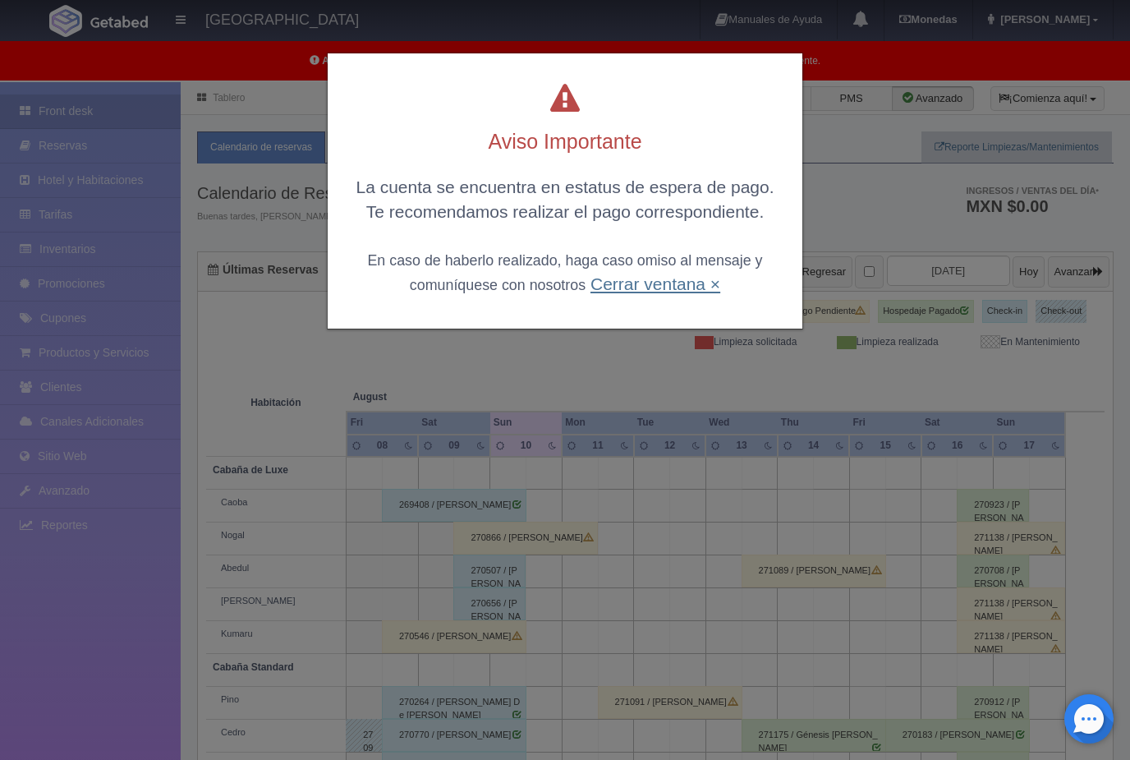
click at [678, 279] on link "Cerrar ventana ×" at bounding box center [656, 283] width 130 height 19
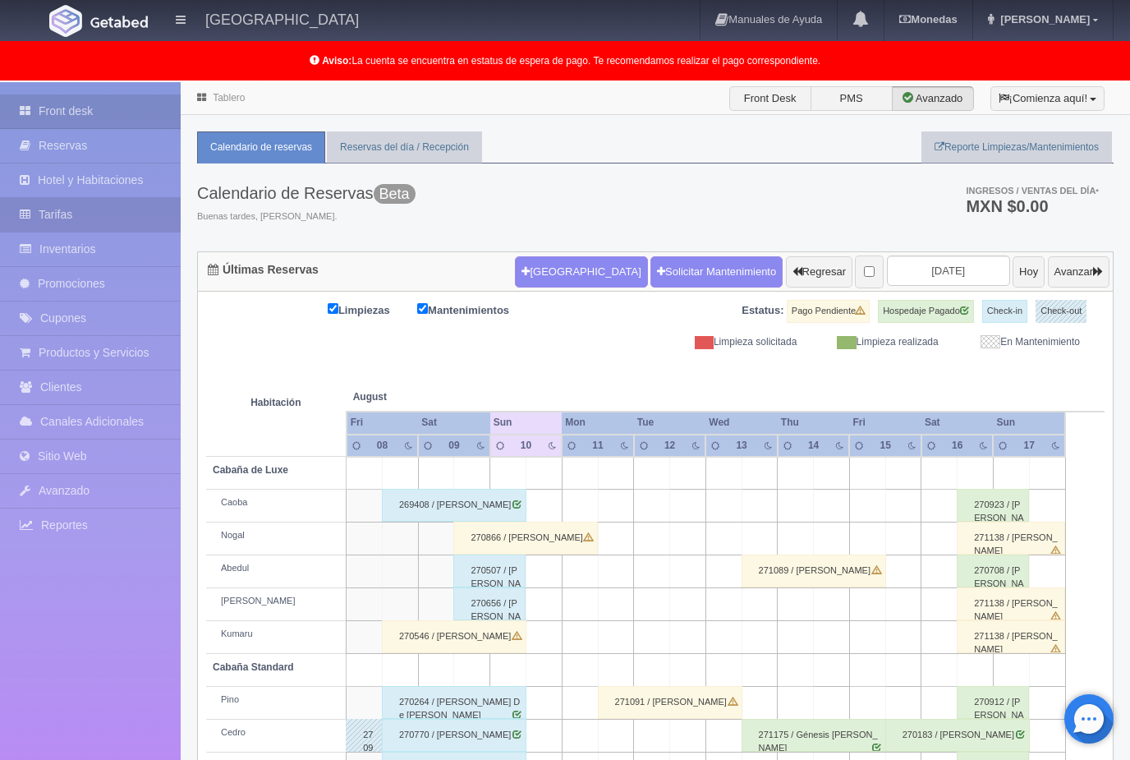
click at [51, 211] on link "Tarifas" at bounding box center [90, 215] width 181 height 34
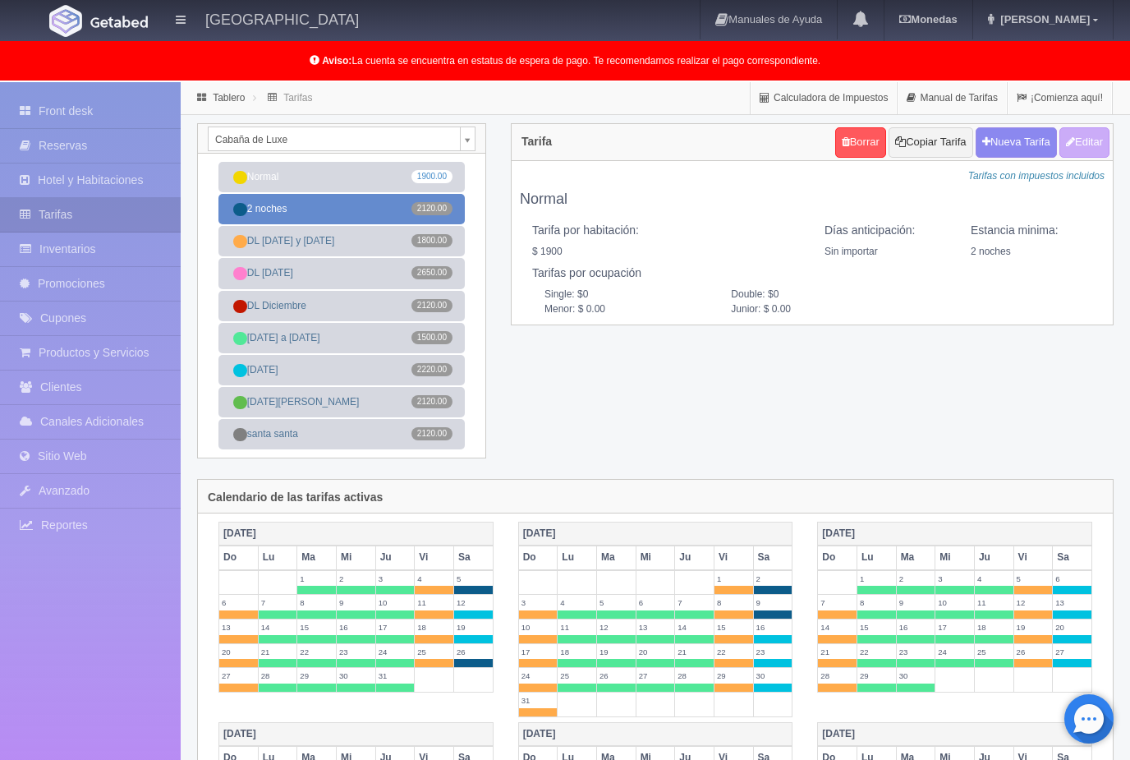
click at [388, 215] on link "2 noches 2120.00" at bounding box center [341, 209] width 246 height 30
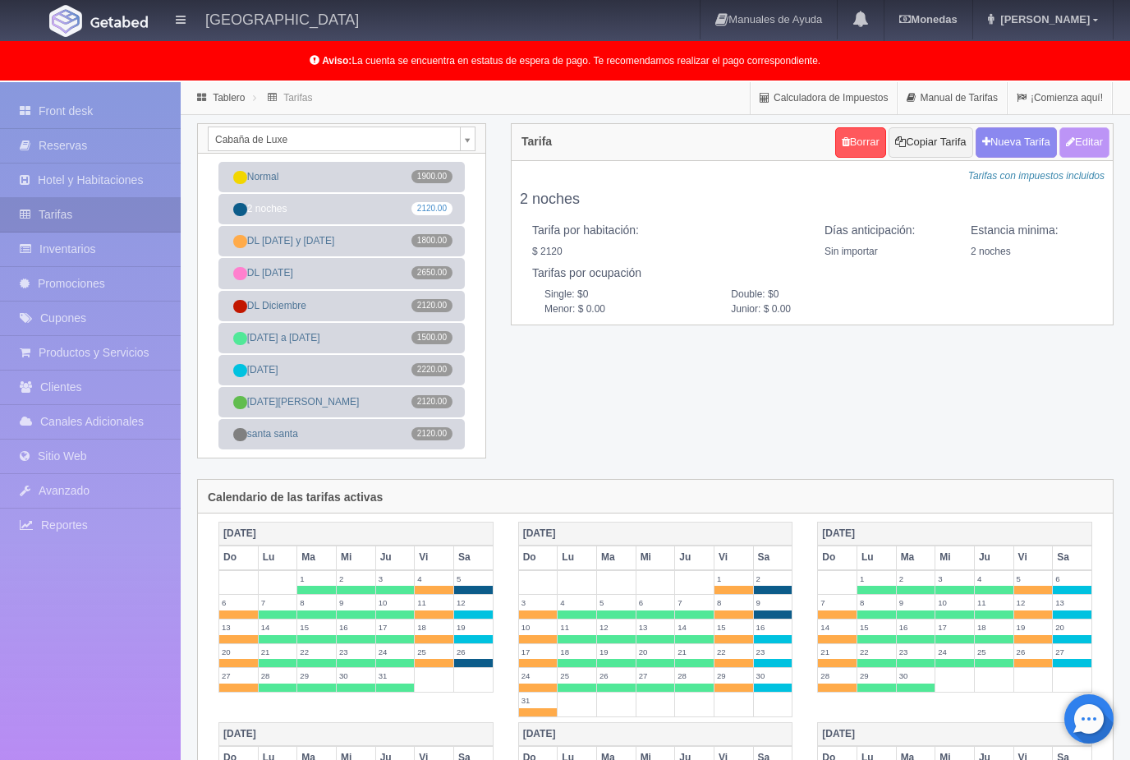
click at [1078, 144] on button "Editar" at bounding box center [1085, 142] width 50 height 30
type input "2 noches"
select select "0"
type input "2"
checkbox input "true"
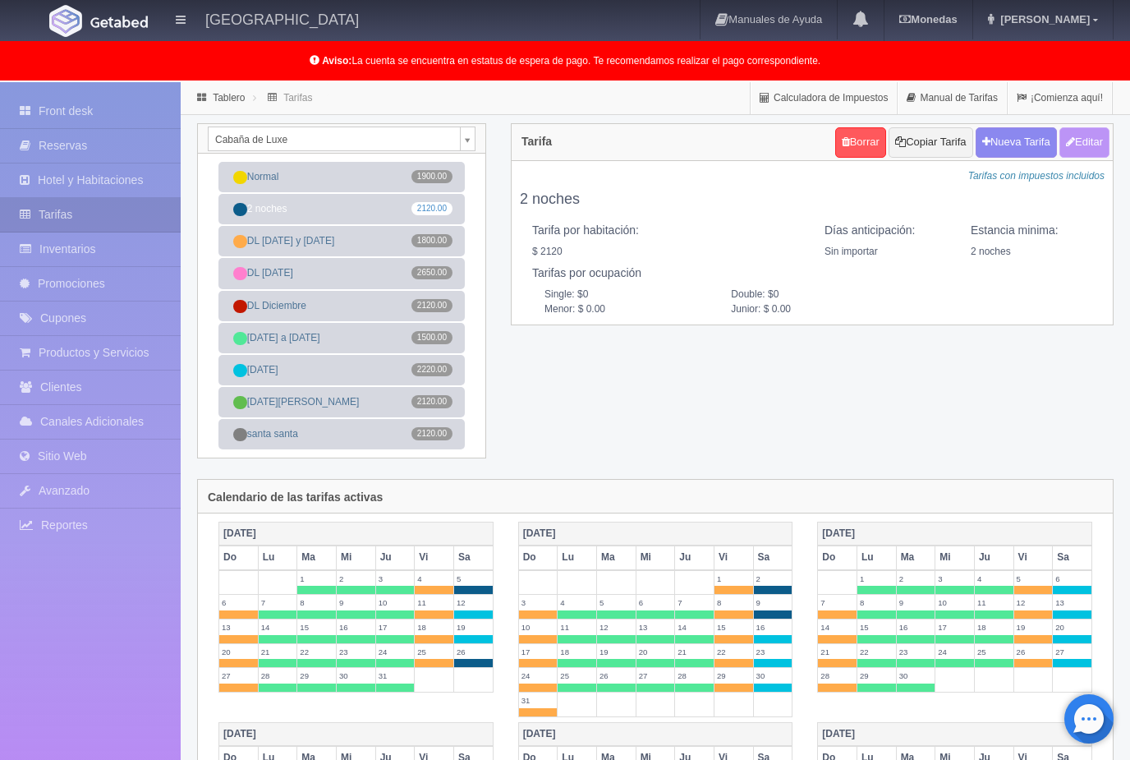
type input "2120.00"
checkbox input "true"
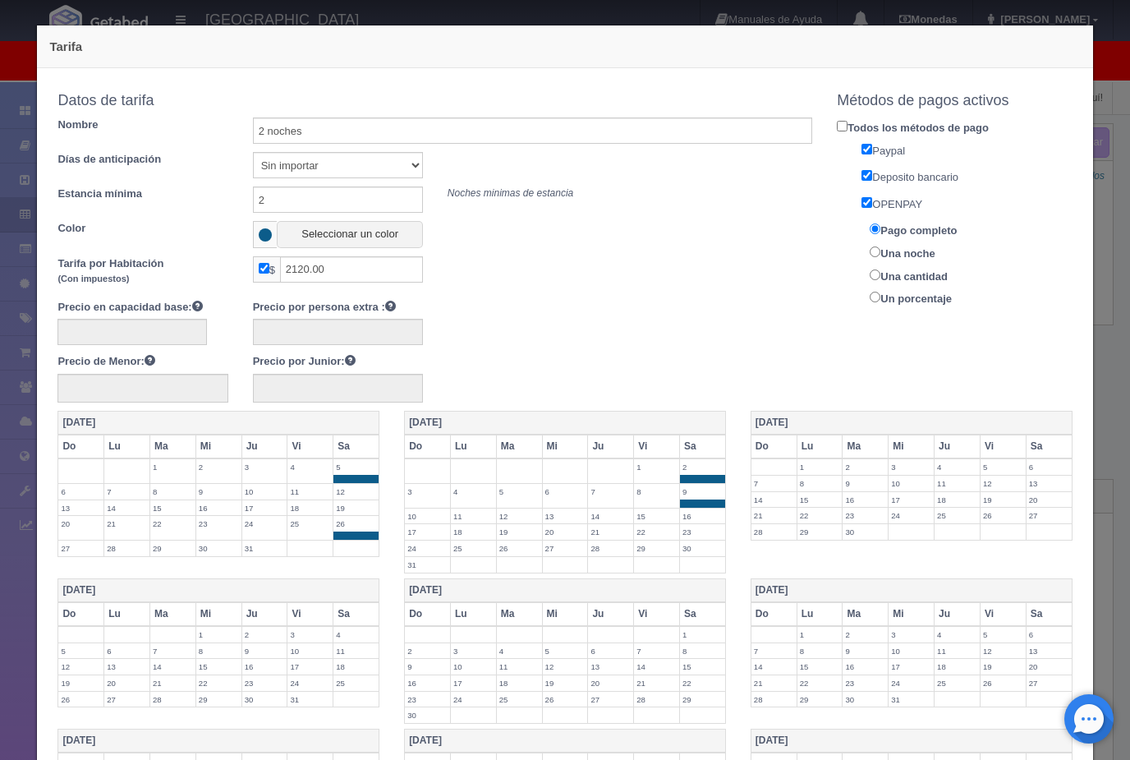
click at [706, 513] on label "16" at bounding box center [702, 516] width 45 height 16
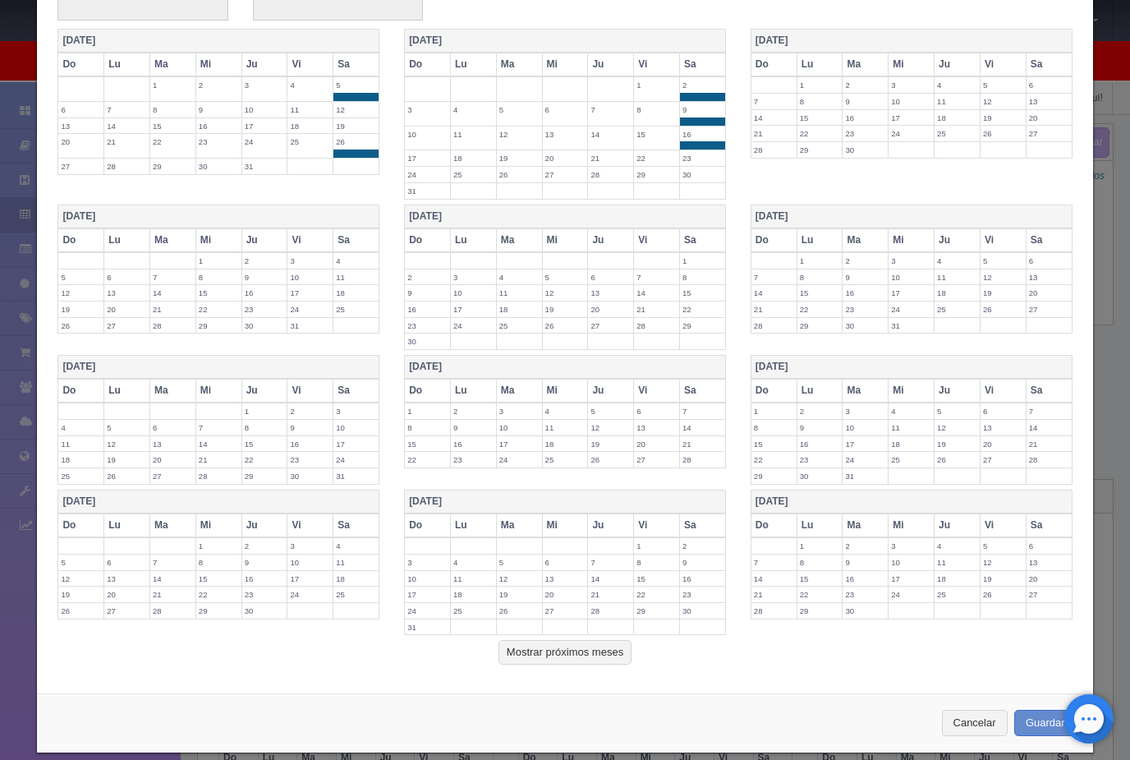
scroll to position [380, 0]
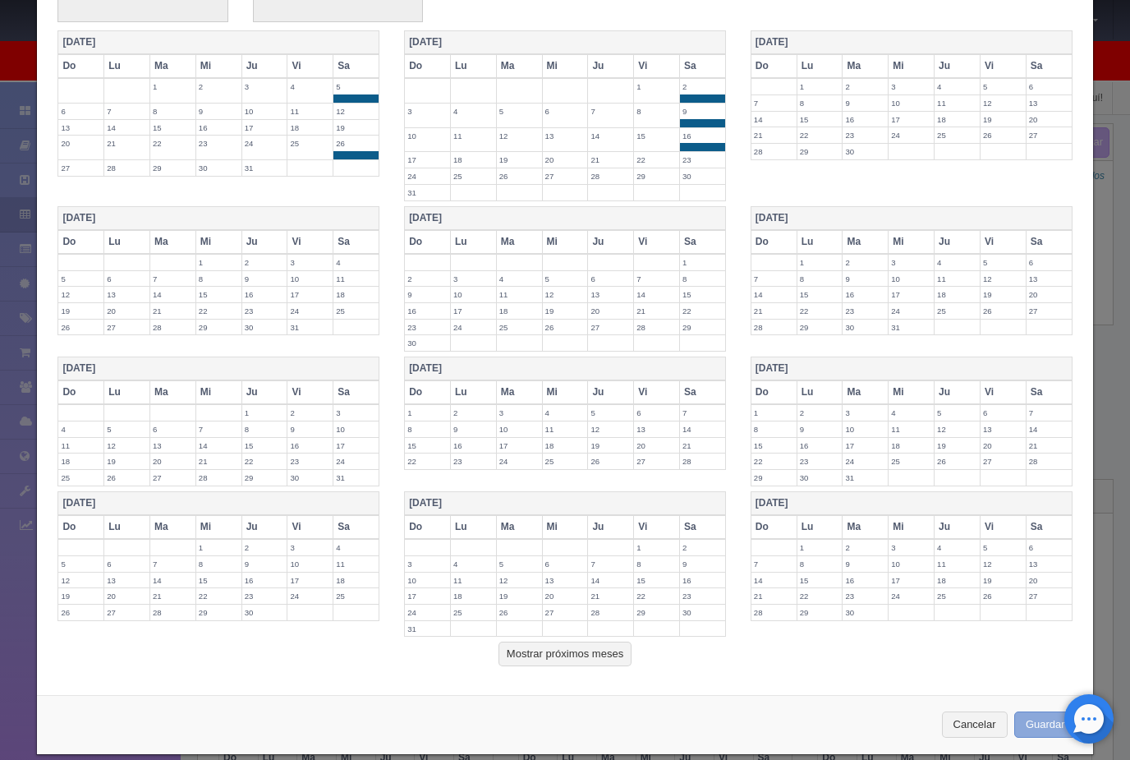
click at [1035, 711] on button "Guardar" at bounding box center [1045, 724] width 62 height 27
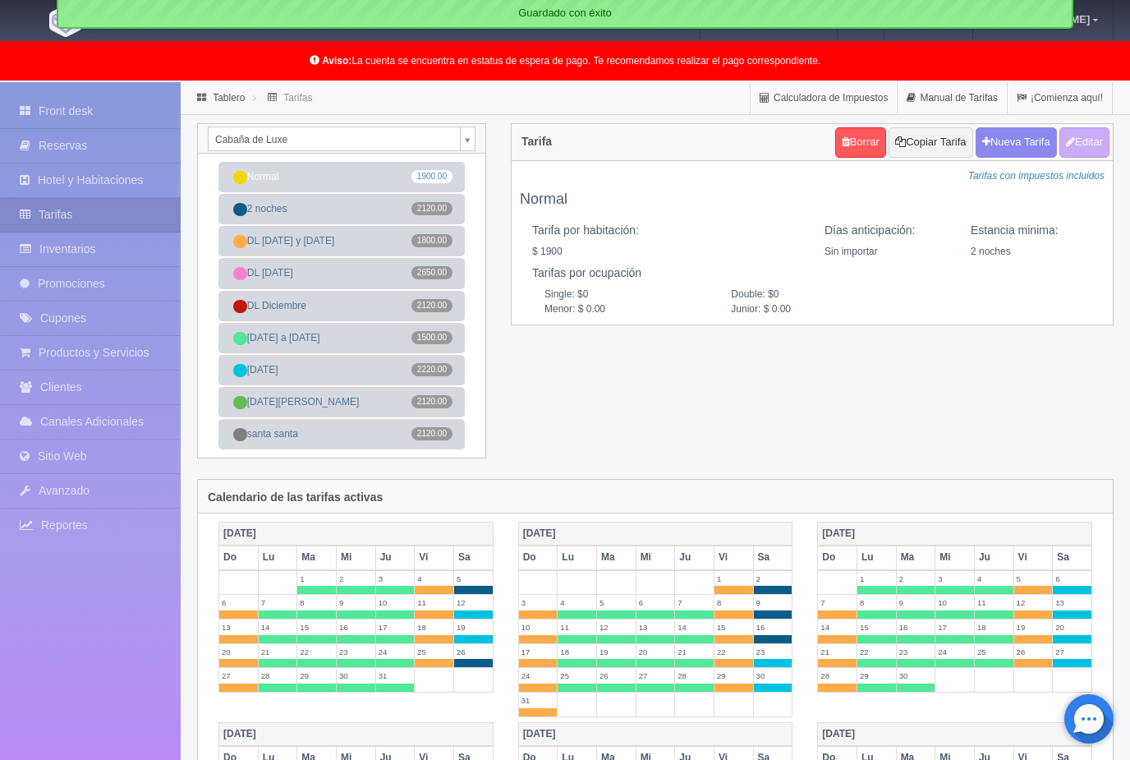
click at [471, 144] on body "Hotel Xacallan Manuales de Ayuda Actualizaciones recientes Monedas Tipo de camb…" at bounding box center [565, 714] width 1130 height 1265
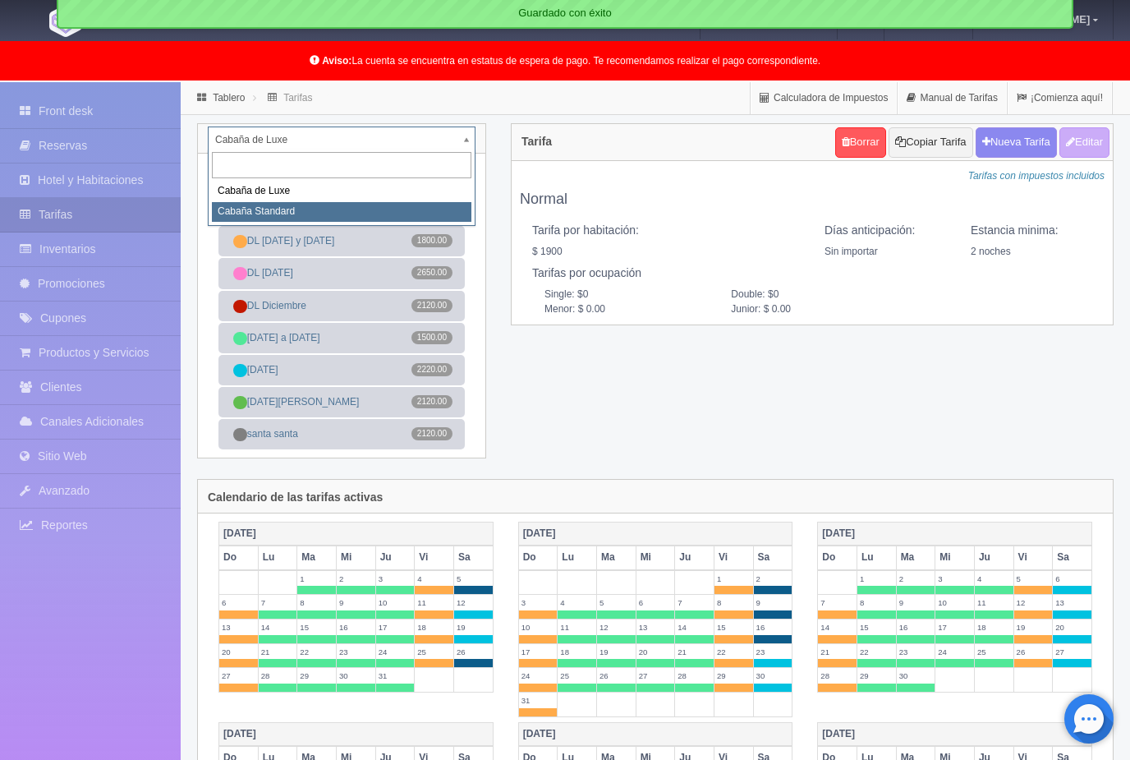
select select "2056"
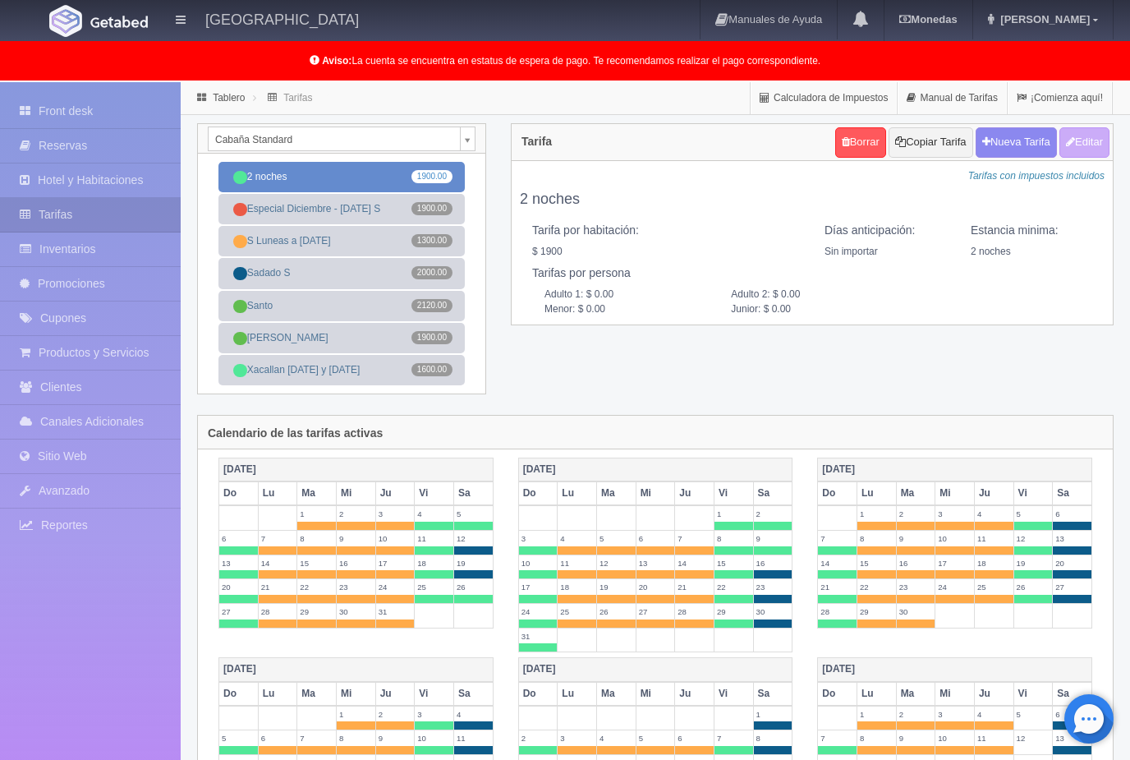
click at [428, 182] on span "1900.00" at bounding box center [432, 176] width 41 height 13
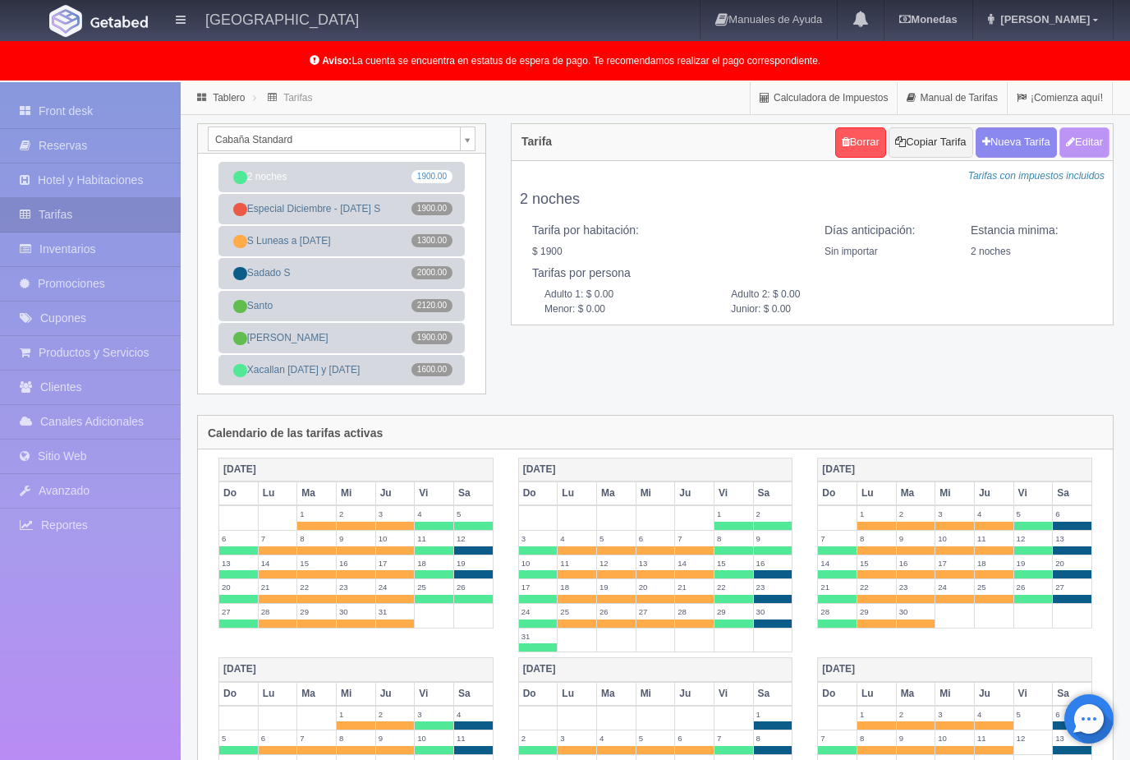
click at [1088, 144] on button "Editar" at bounding box center [1085, 142] width 50 height 30
type input "2 noches"
select select "0"
type input "2"
checkbox input "true"
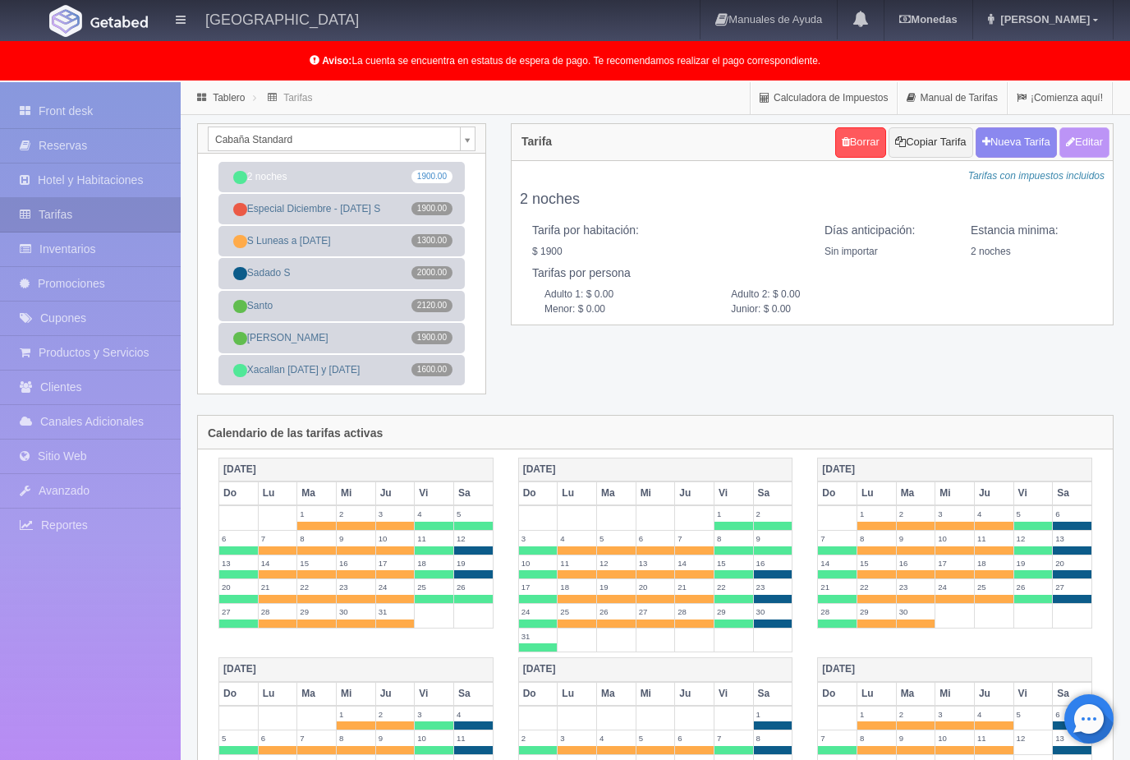
type input "1900.00"
checkbox input "true"
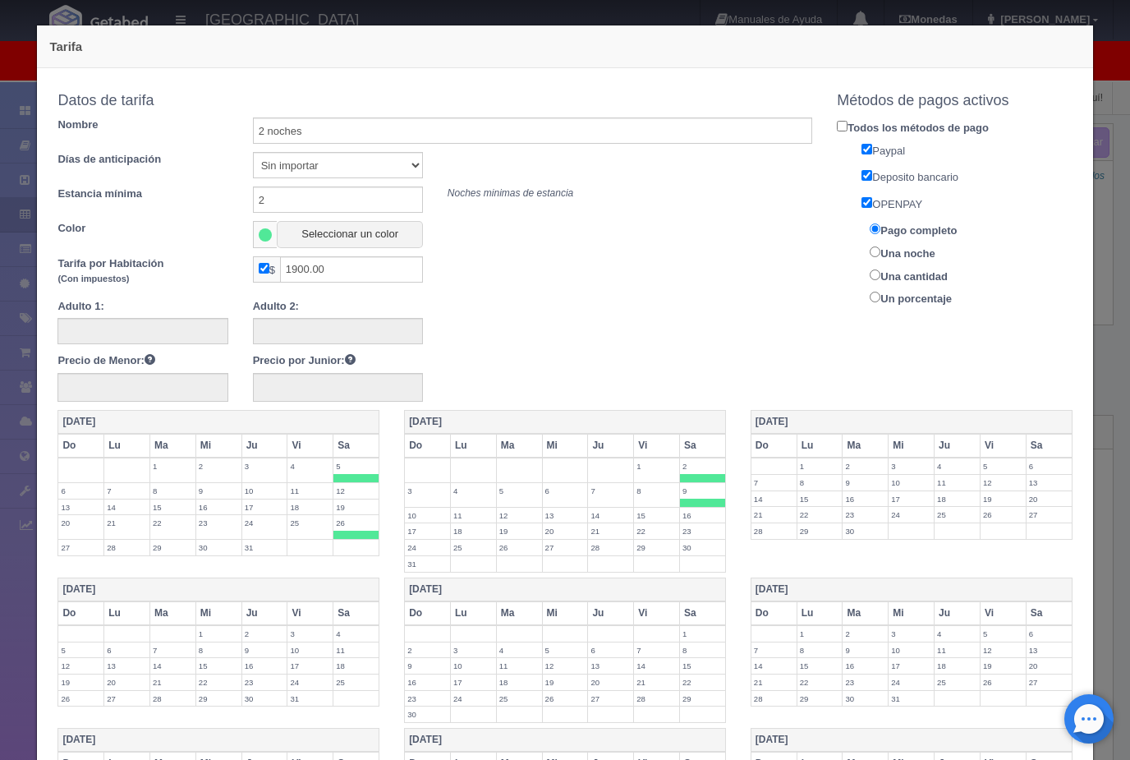
click at [708, 516] on label "16" at bounding box center [702, 516] width 45 height 16
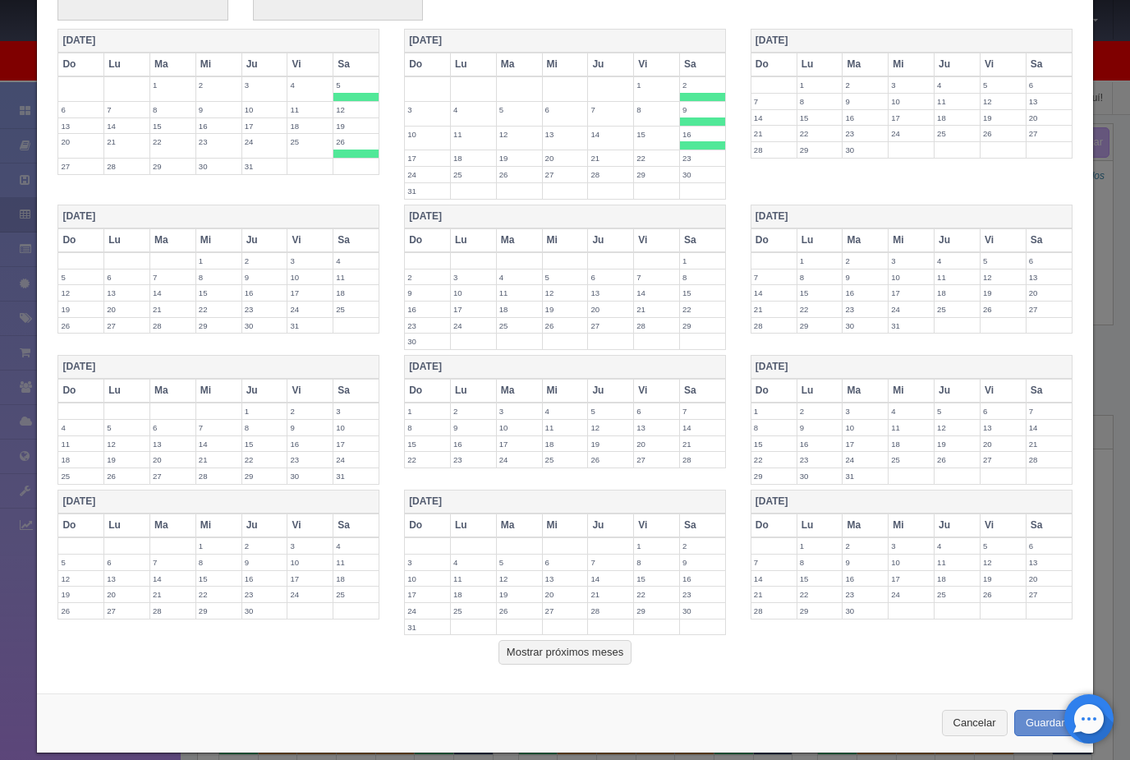
scroll to position [380, 0]
click at [1037, 710] on button "Guardar" at bounding box center [1045, 723] width 62 height 27
